Goal: Task Accomplishment & Management: Use online tool/utility

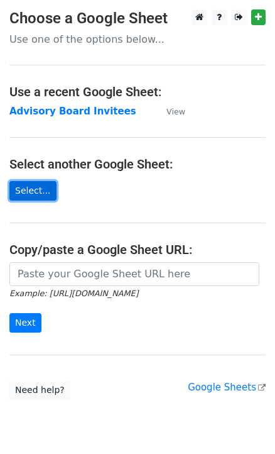
click at [37, 190] on link "Select..." at bounding box center [32, 190] width 47 height 19
click at [26, 192] on link "Select..." at bounding box center [32, 190] width 47 height 19
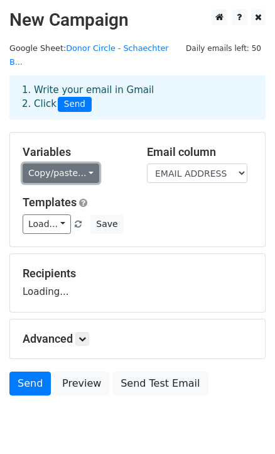
click at [71, 168] on link "Copy/paste..." at bounding box center [61, 172] width 77 height 19
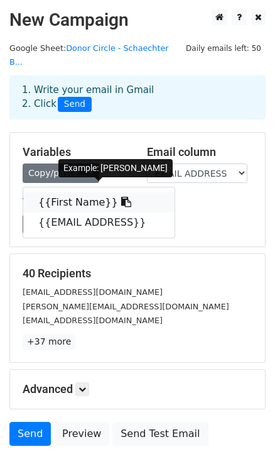
click at [72, 199] on link "{{First Name}}" at bounding box center [99, 202] width 152 height 20
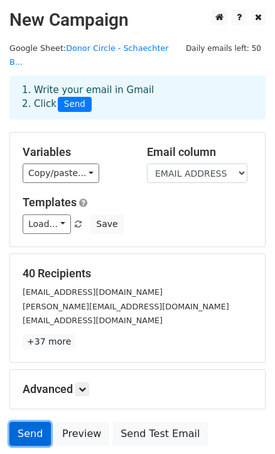
click at [21, 438] on link "Send" at bounding box center [30, 434] width 42 height 24
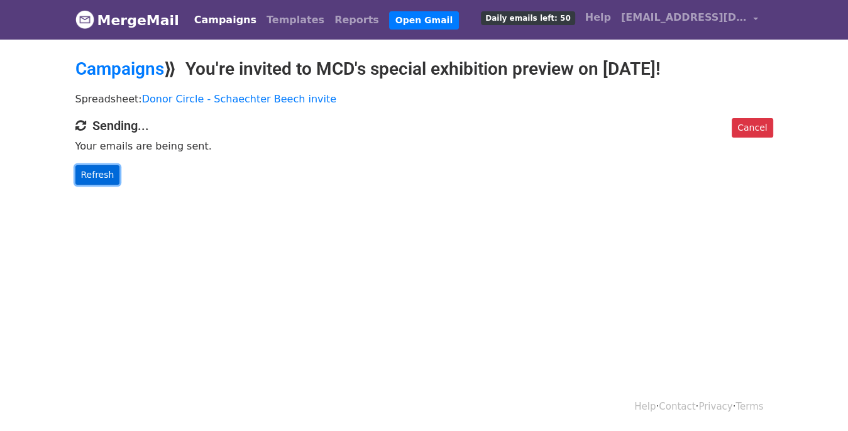
click at [101, 179] on link "Refresh" at bounding box center [97, 174] width 45 height 19
